Goal: Information Seeking & Learning: Learn about a topic

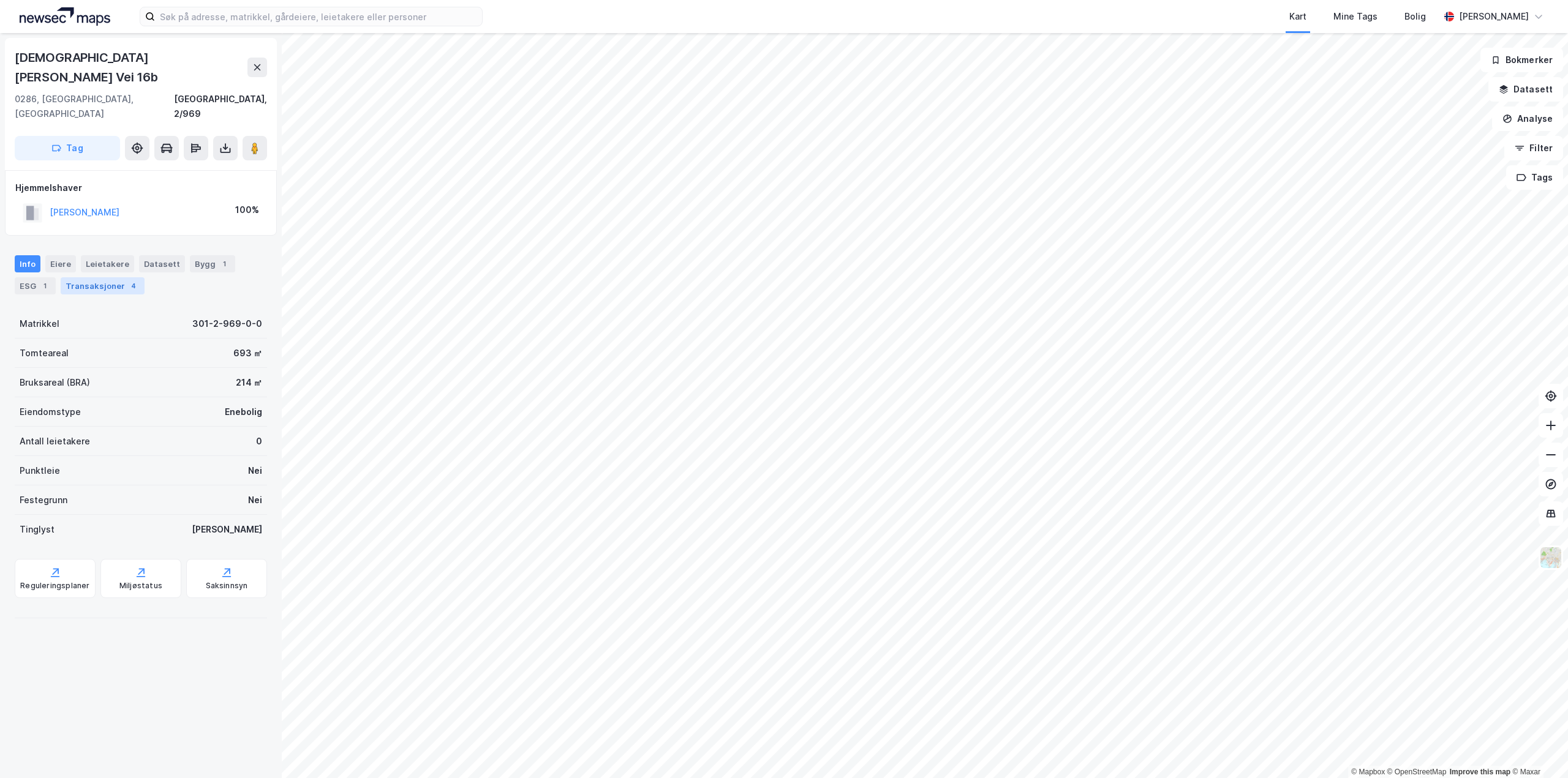
click at [102, 277] on div "Transaksjoner 4" at bounding box center [102, 286] width 84 height 17
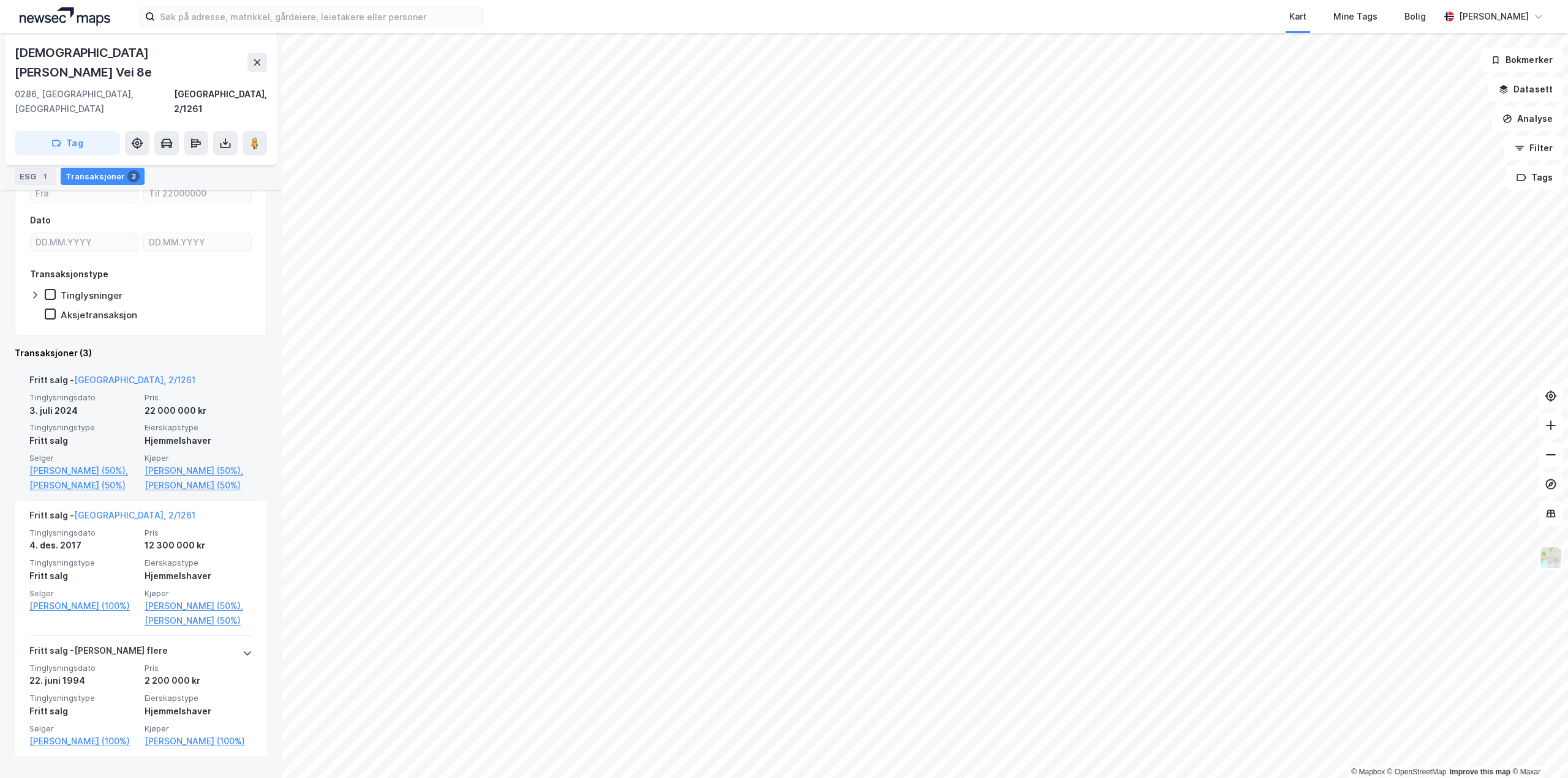
scroll to position [184, 0]
click at [166, 477] on link "[PERSON_NAME] (50%)" at bounding box center [198, 485] width 108 height 15
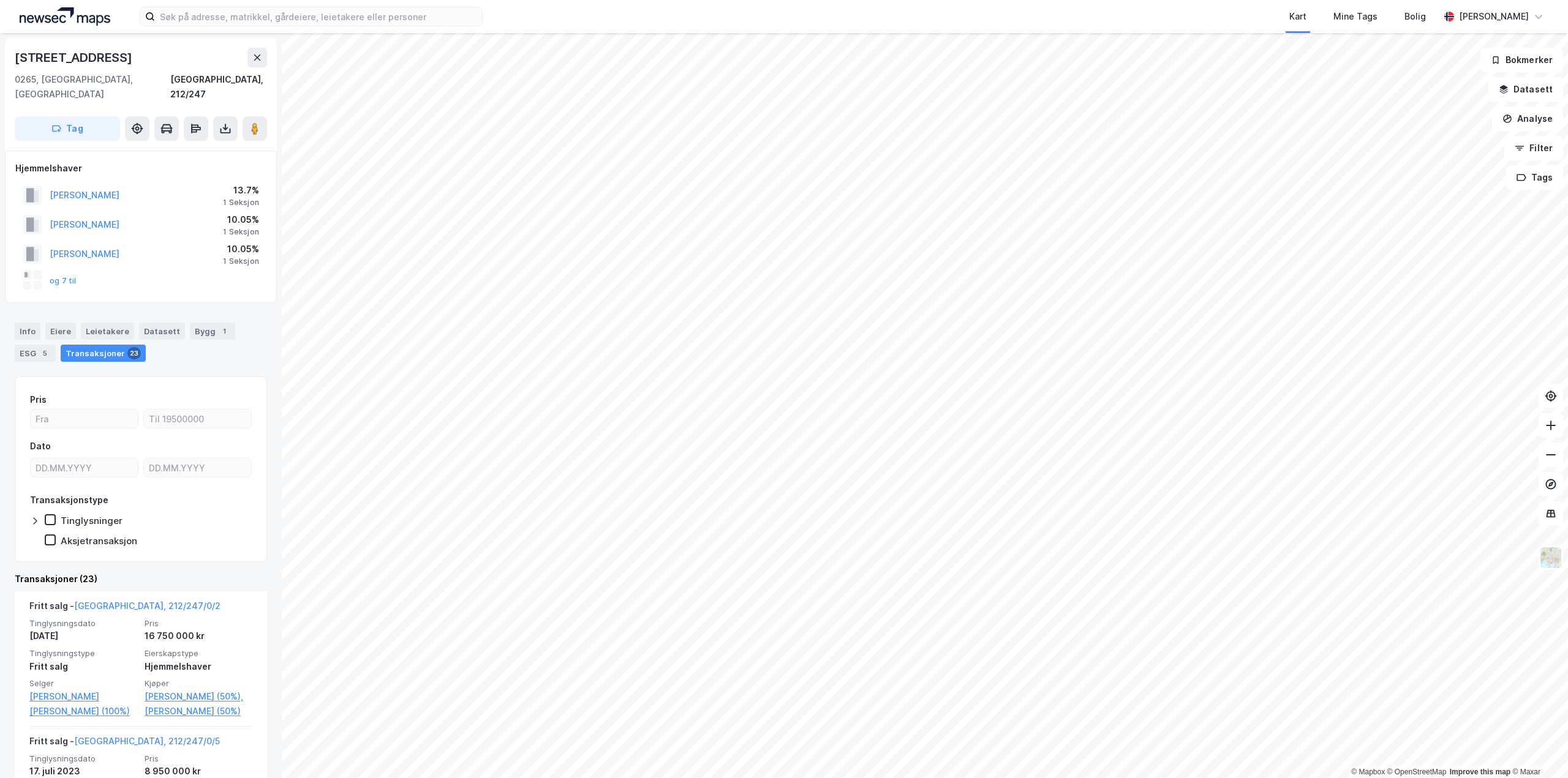
click at [60, 271] on div "og 7 til" at bounding box center [49, 280] width 54 height 20
click at [0, 0] on button "og 7 til" at bounding box center [0, 0] width 0 height 0
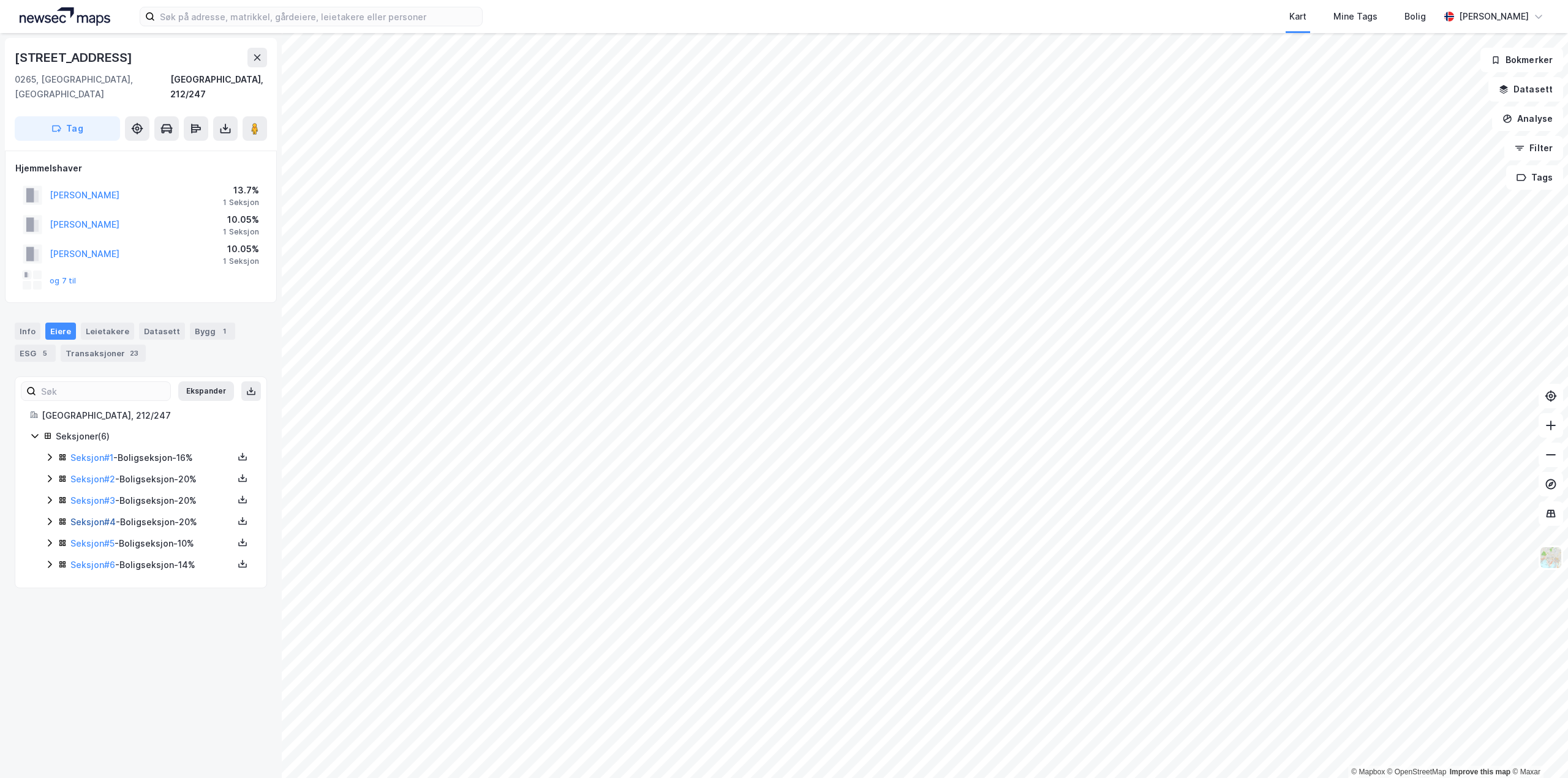
click at [102, 516] on link "Seksjon # 4" at bounding box center [93, 522] width 45 height 10
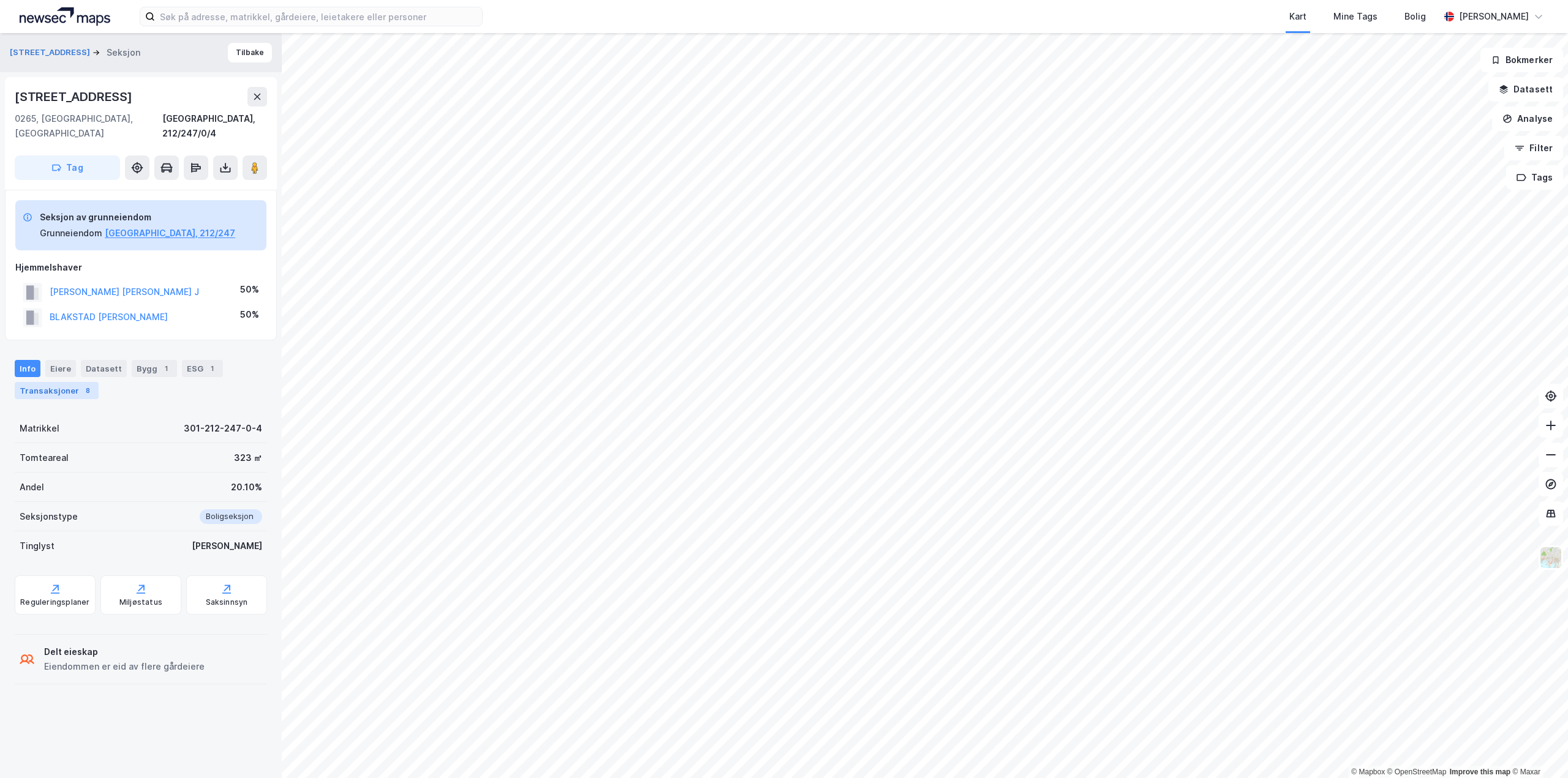
click at [60, 382] on div "Transaksjoner 8" at bounding box center [56, 391] width 84 height 17
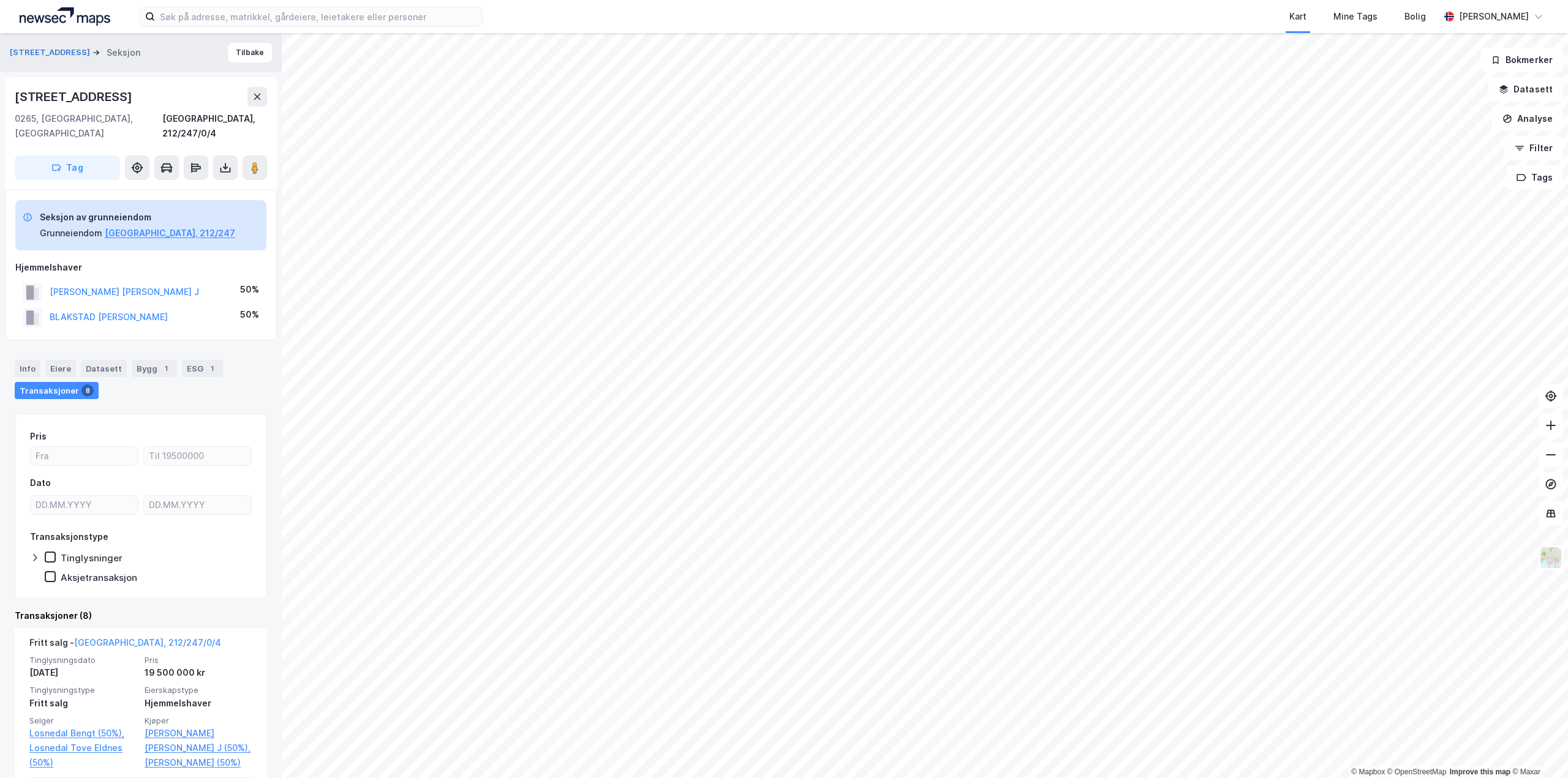
scroll to position [184, 0]
